Goal: Book appointment/travel/reservation

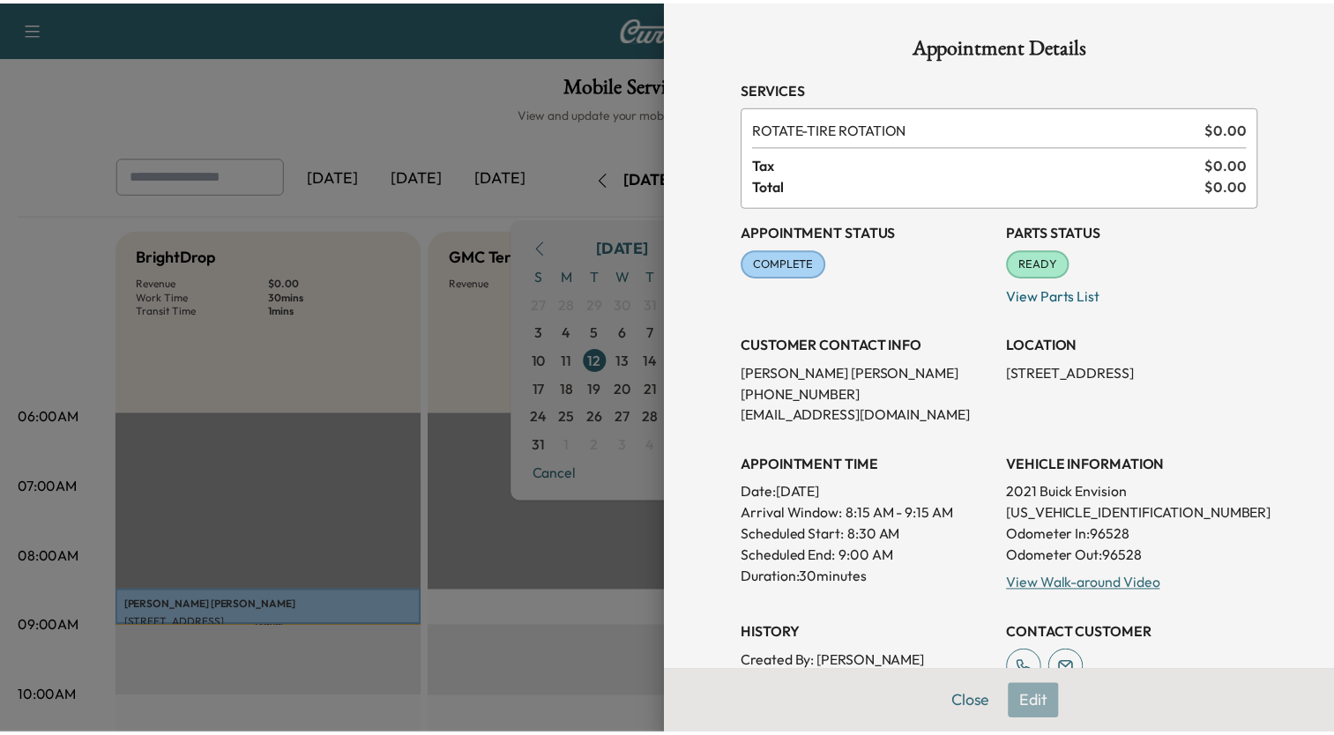
scroll to position [176, 0]
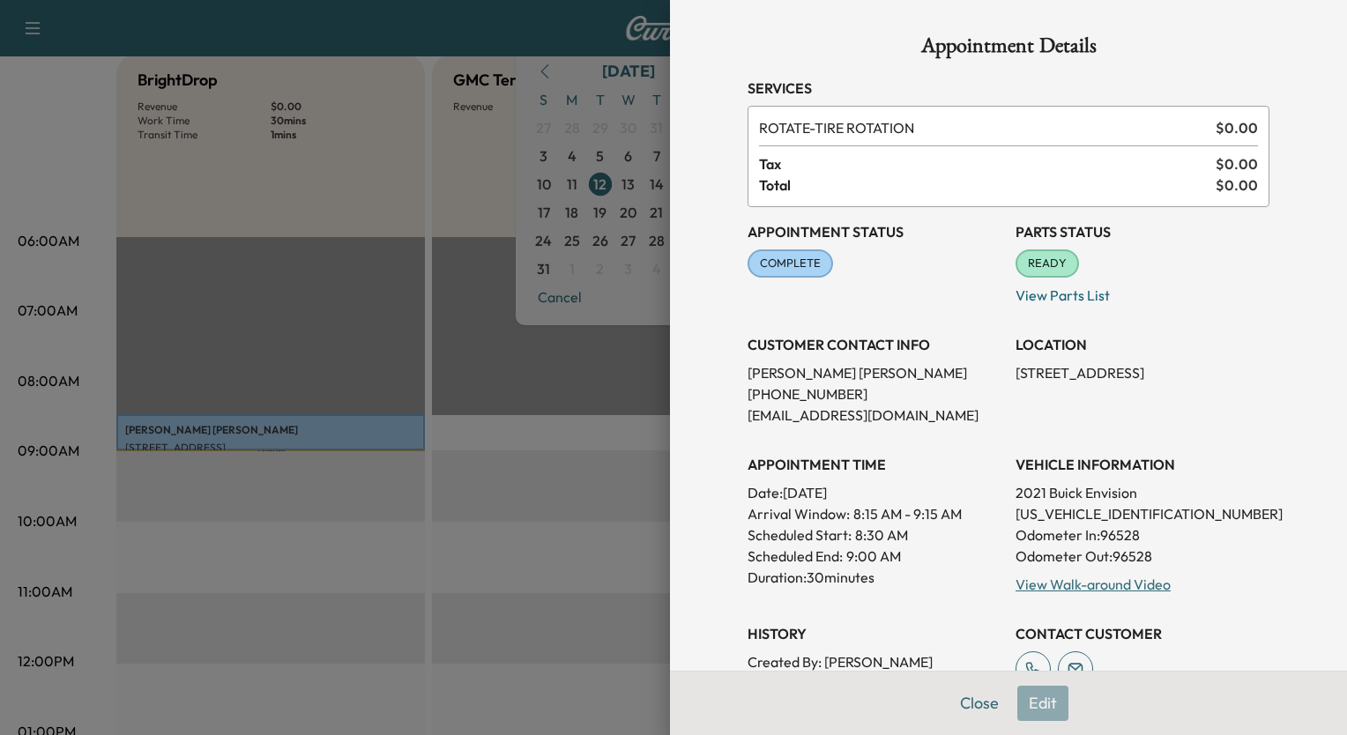
click at [519, 183] on div at bounding box center [673, 367] width 1347 height 735
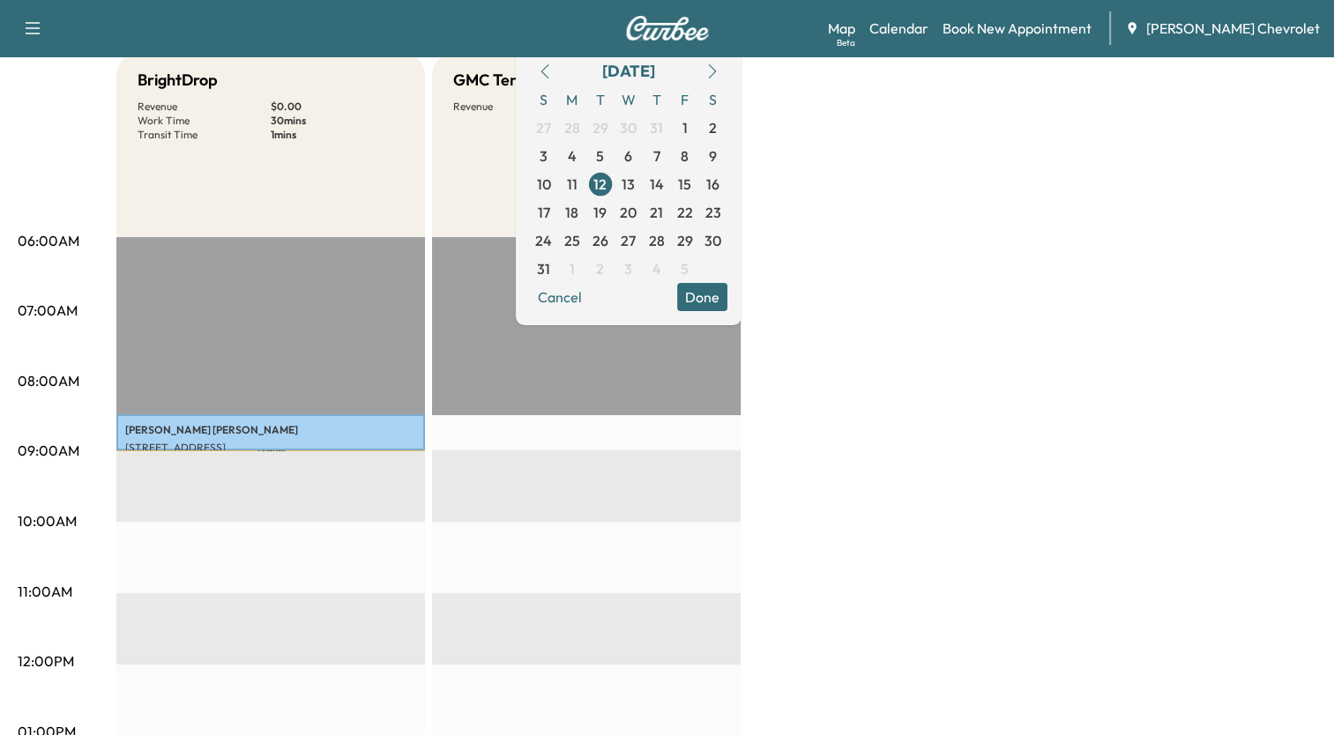
click at [727, 79] on button "button" at bounding box center [712, 71] width 30 height 28
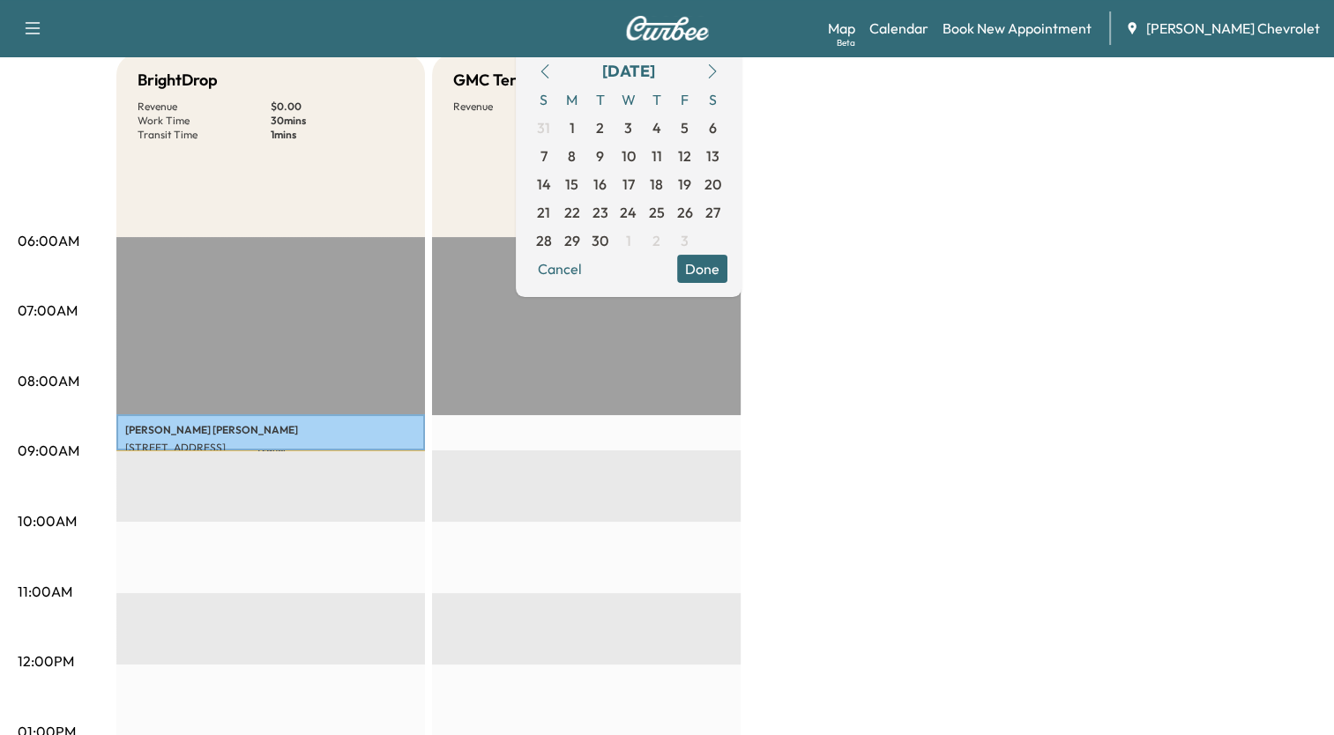
click at [727, 79] on button "button" at bounding box center [712, 71] width 30 height 28
click at [643, 124] on span "1" at bounding box center [628, 128] width 28 height 28
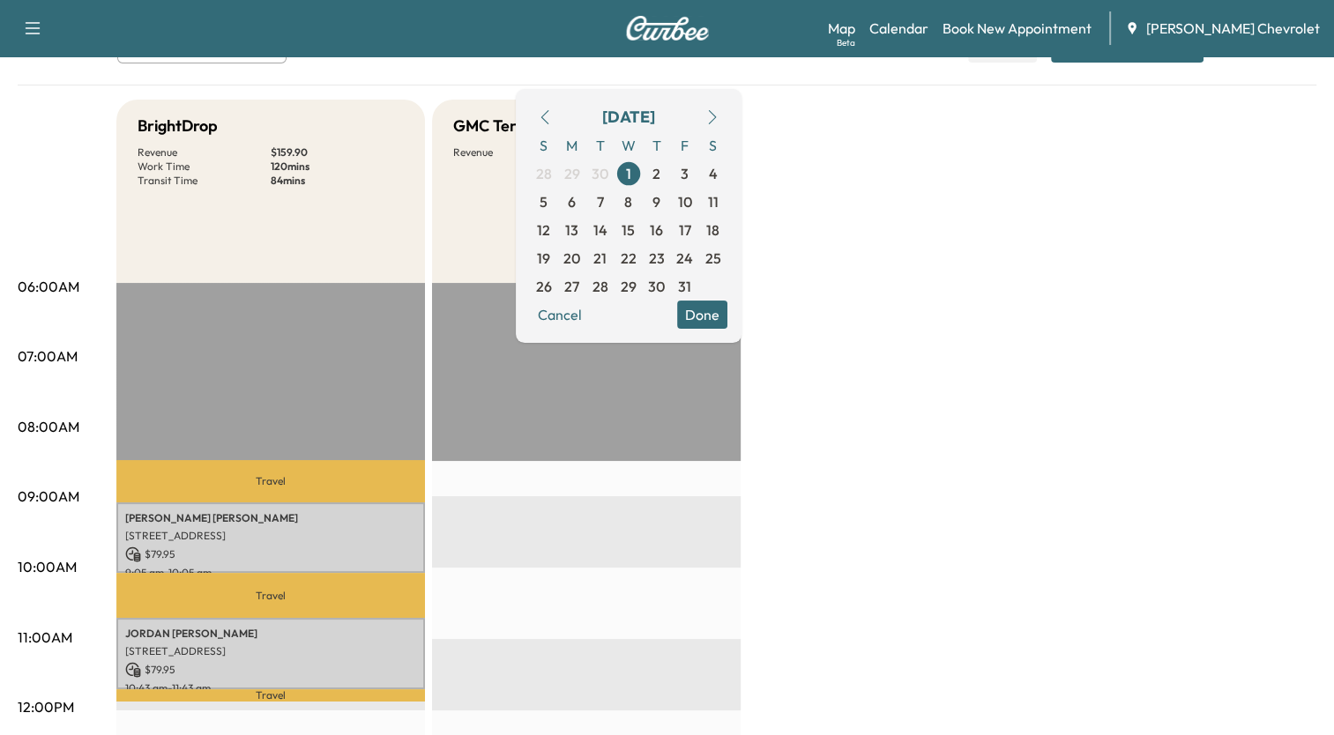
scroll to position [106, 0]
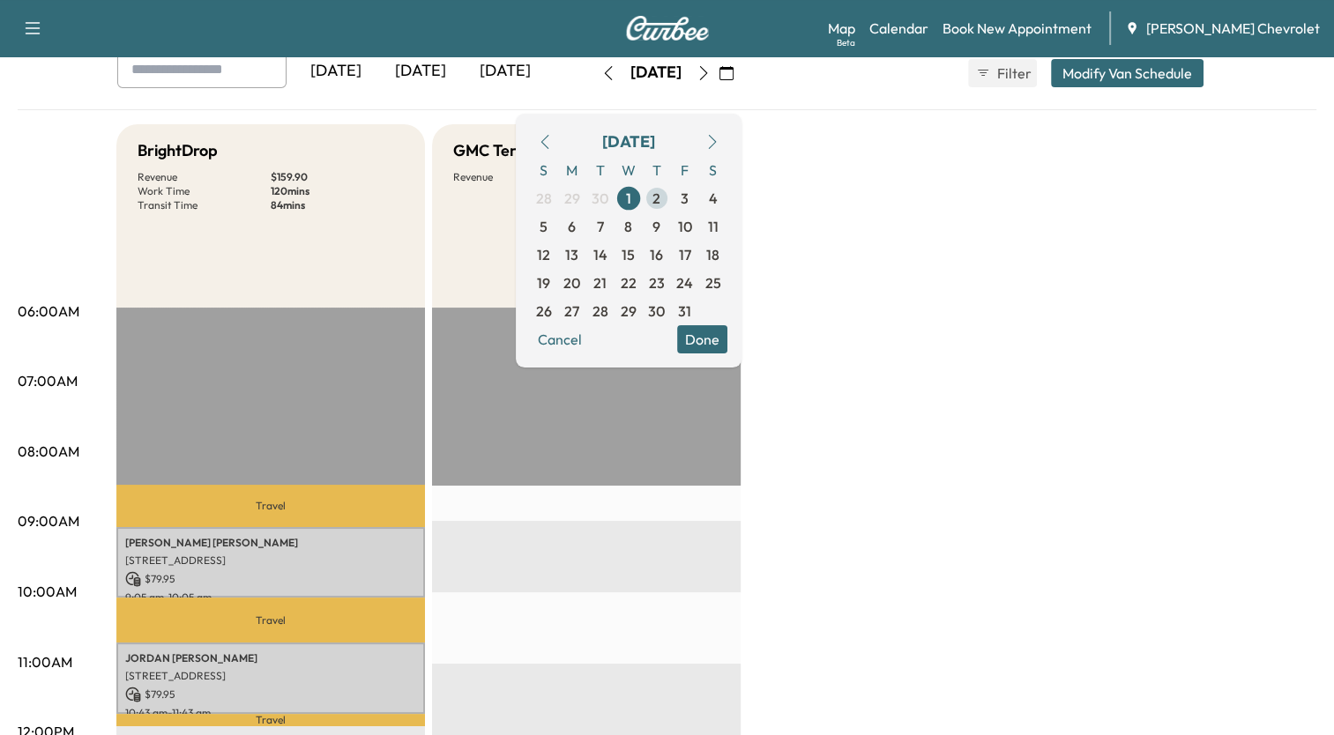
click at [660, 197] on span "2" at bounding box center [656, 198] width 8 height 21
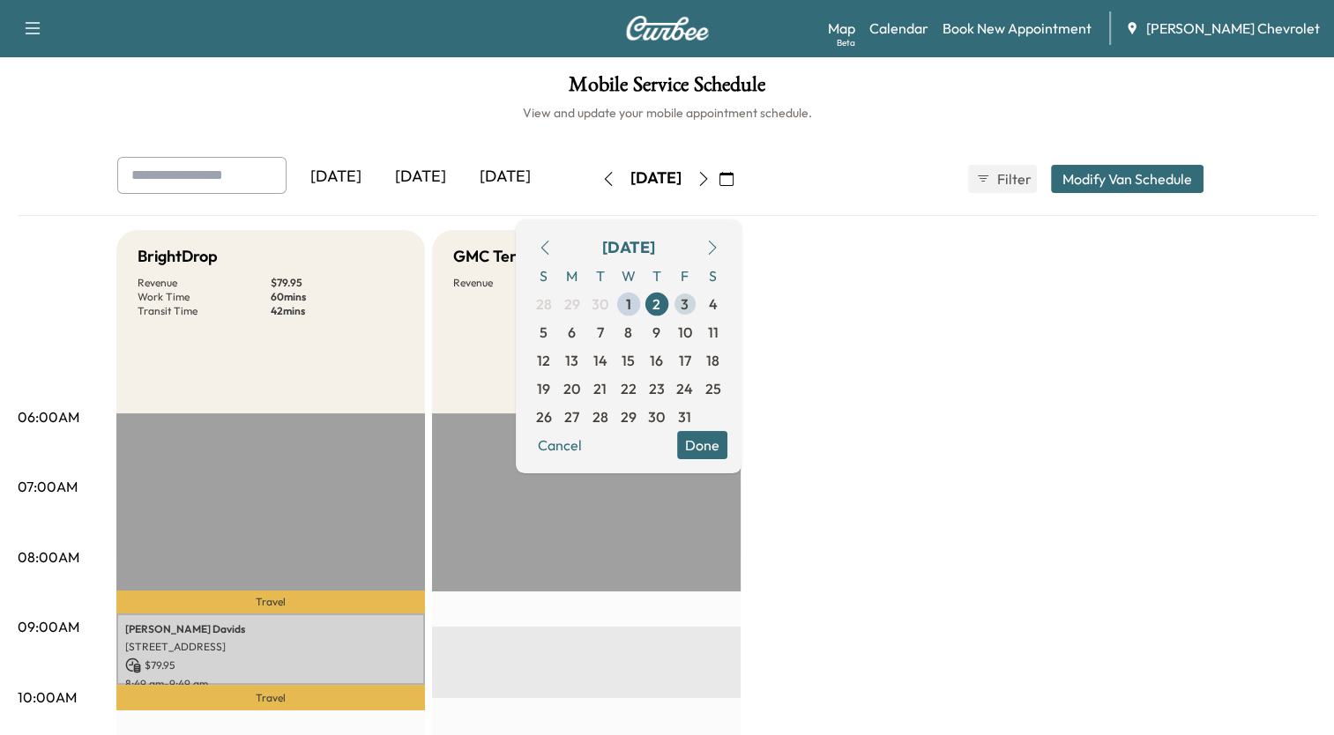
click at [689, 302] on span "3" at bounding box center [685, 304] width 8 height 21
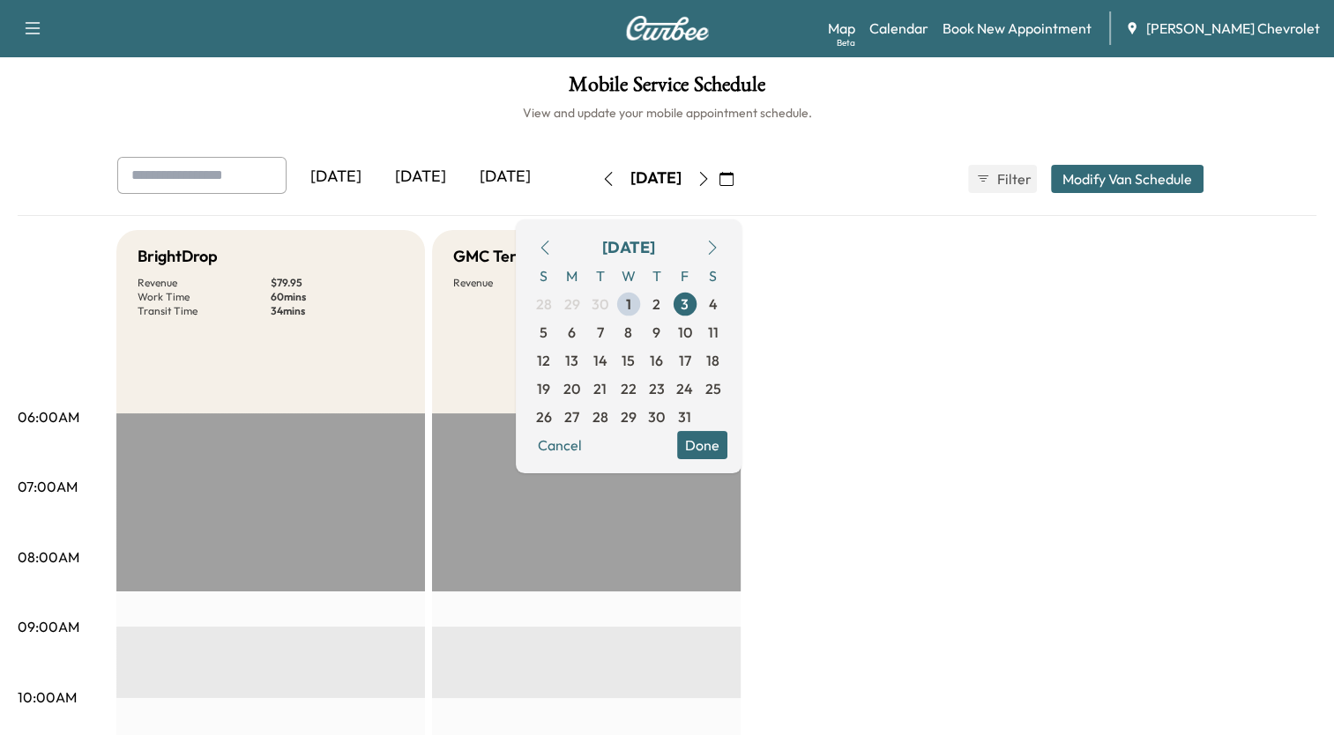
click at [727, 447] on button "Done" at bounding box center [702, 445] width 50 height 28
